Goal: Task Accomplishment & Management: Use online tool/utility

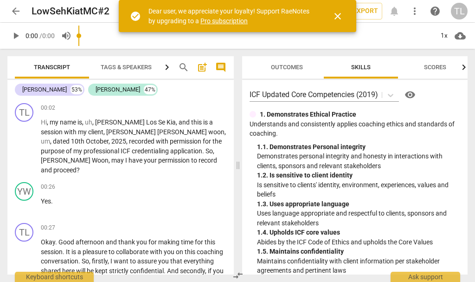
click at [340, 19] on span "close" at bounding box center [337, 16] width 11 height 11
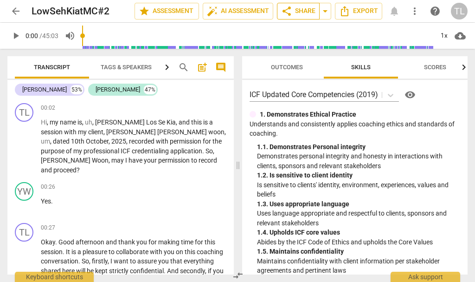
click at [302, 12] on span "share Share" at bounding box center [298, 11] width 34 height 11
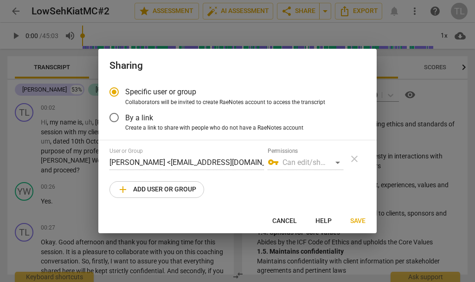
click at [361, 223] on span "Save" at bounding box center [357, 220] width 15 height 9
radio input "false"
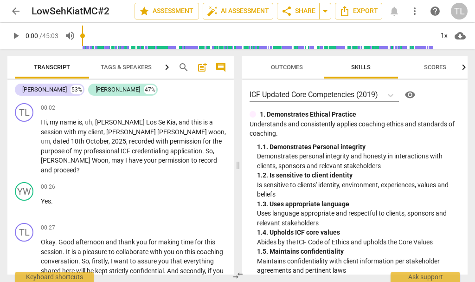
click at [413, 12] on span "more_vert" at bounding box center [414, 11] width 11 height 11
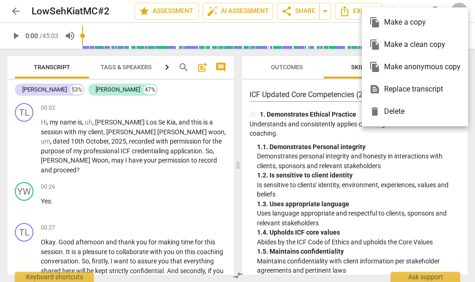
click at [423, 45] on div "file_copy Make a clean copy" at bounding box center [414, 44] width 91 height 22
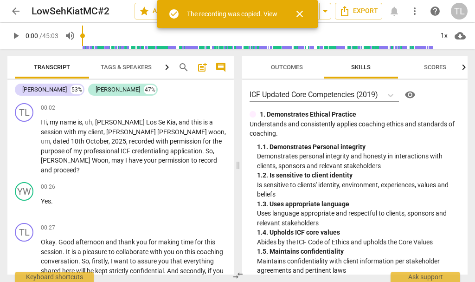
click at [276, 16] on link "View" at bounding box center [270, 13] width 14 height 7
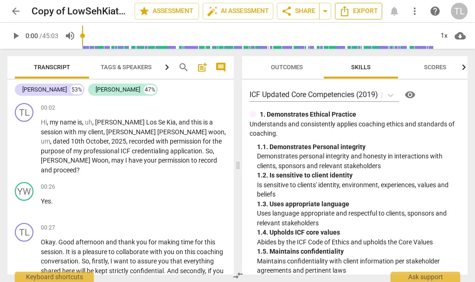
click at [339, 17] on button "Export" at bounding box center [358, 11] width 47 height 17
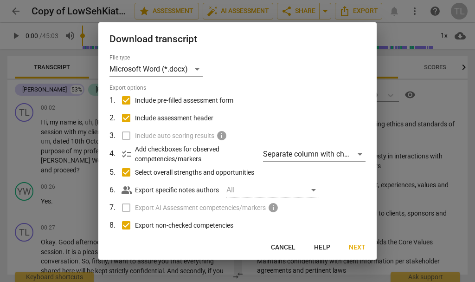
click at [360, 250] on span "Next" at bounding box center [357, 247] width 17 height 9
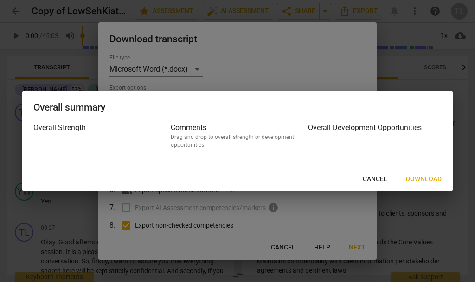
click at [428, 179] on span "Download" at bounding box center [424, 178] width 36 height 9
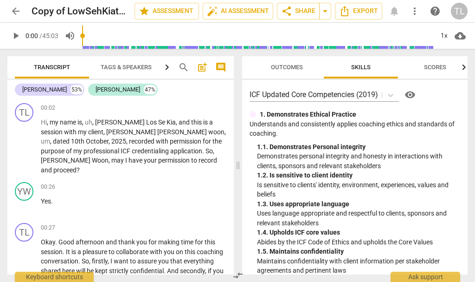
click at [418, 12] on span "more_vert" at bounding box center [414, 11] width 11 height 11
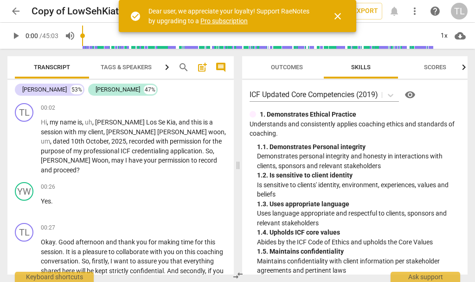
click at [340, 16] on span "close" at bounding box center [337, 16] width 11 height 11
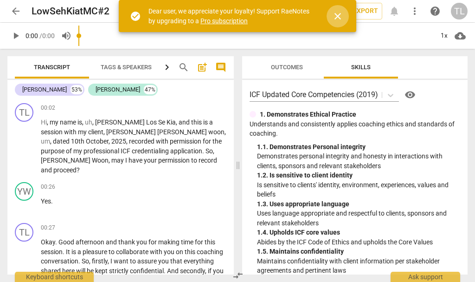
click at [339, 19] on span "close" at bounding box center [337, 16] width 11 height 11
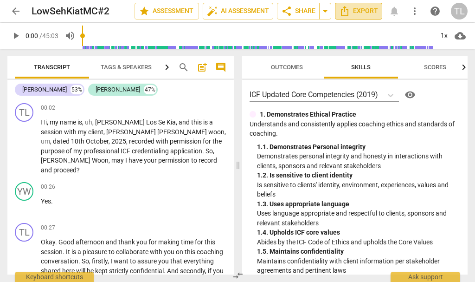
click at [367, 13] on span "Export" at bounding box center [358, 11] width 39 height 11
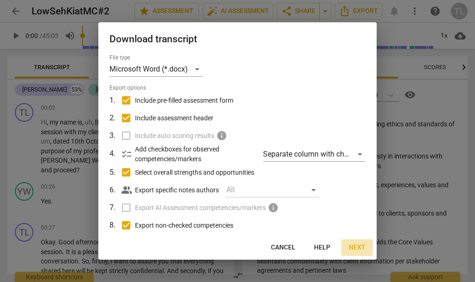
click at [360, 250] on span "Next" at bounding box center [357, 247] width 17 height 9
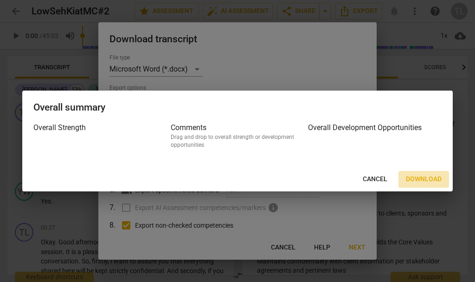
click at [432, 180] on span "Download" at bounding box center [424, 178] width 36 height 9
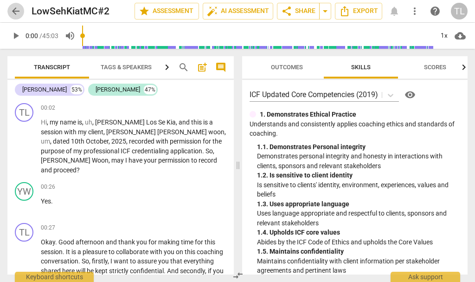
click at [15, 10] on span "arrow_back" at bounding box center [15, 11] width 11 height 11
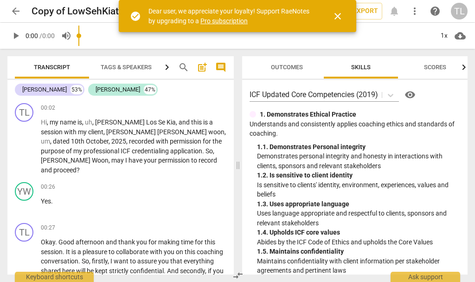
click at [337, 17] on span "close" at bounding box center [337, 16] width 11 height 11
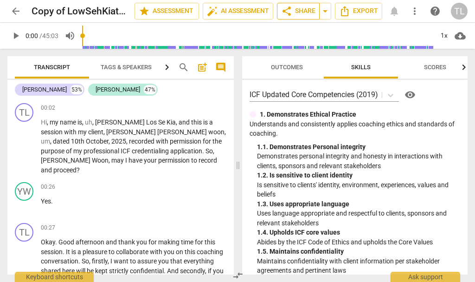
click at [308, 15] on span "share Share" at bounding box center [298, 11] width 34 height 11
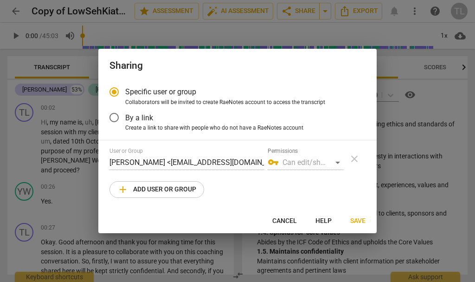
click at [360, 222] on span "Save" at bounding box center [357, 220] width 15 height 9
radio input "false"
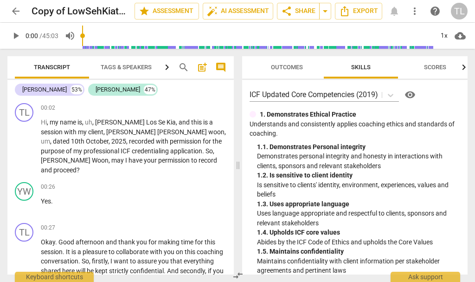
click at [417, 12] on span "more_vert" at bounding box center [414, 11] width 11 height 11
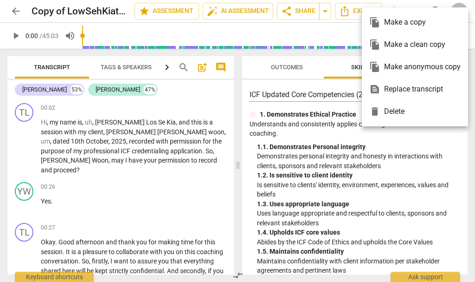
click at [409, 25] on div "file_copy Make a copy" at bounding box center [414, 22] width 91 height 22
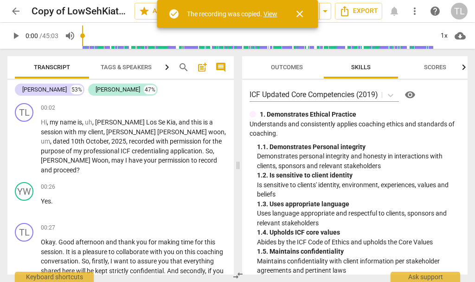
click at [303, 13] on span "close" at bounding box center [299, 13] width 11 height 11
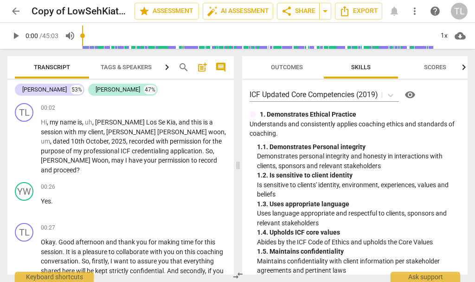
click at [437, 11] on span "help" at bounding box center [435, 11] width 11 height 11
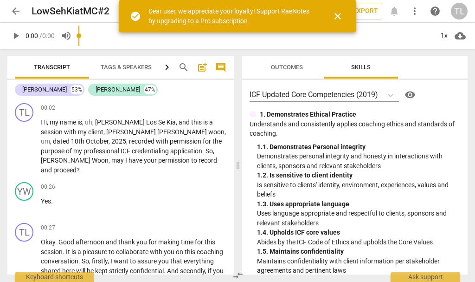
click at [339, 19] on span "close" at bounding box center [337, 16] width 11 height 11
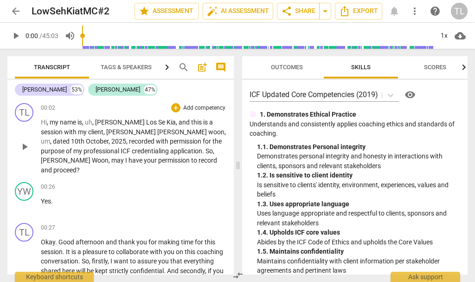
click at [93, 121] on span "," at bounding box center [93, 121] width 3 height 7
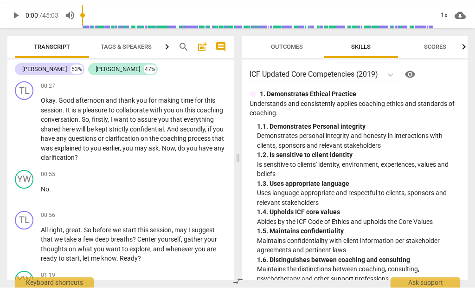
scroll to position [258, 0]
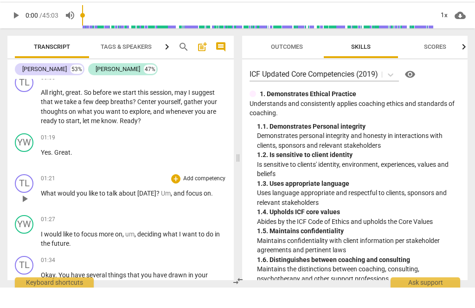
click at [171, 210] on span "," at bounding box center [172, 213] width 3 height 7
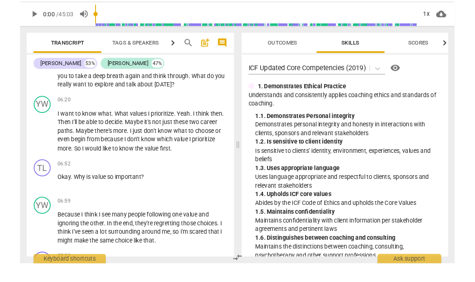
scroll to position [1239, 0]
